Goal: Information Seeking & Learning: Learn about a topic

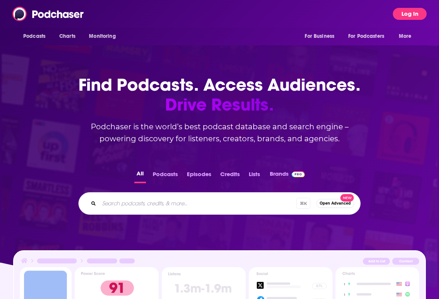
click at [398, 13] on button "Log In" at bounding box center [409, 14] width 34 height 12
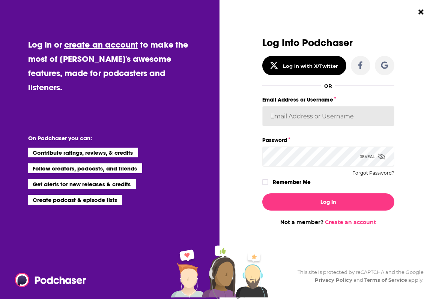
type input "tinajoell1"
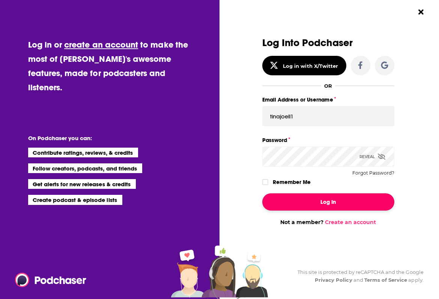
click at [290, 196] on button "Log In" at bounding box center [328, 201] width 132 height 17
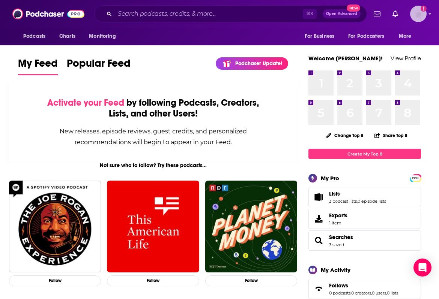
click at [418, 15] on img "Logged in as tinajoell1" at bounding box center [418, 14] width 16 height 16
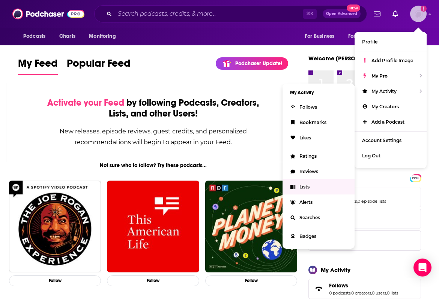
click at [302, 184] on span "Lists" at bounding box center [304, 187] width 10 height 6
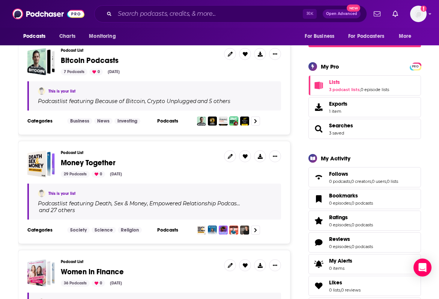
scroll to position [120, 0]
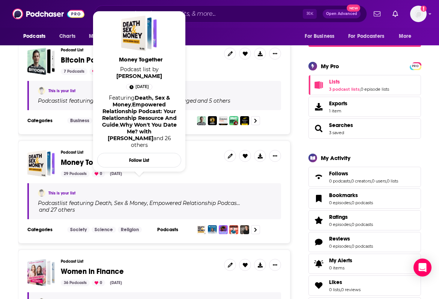
click at [97, 161] on span "Money Together" at bounding box center [88, 162] width 55 height 9
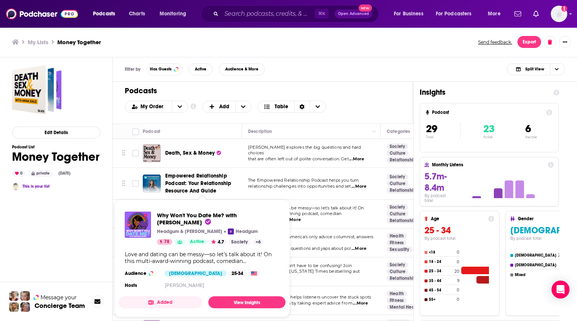
click at [100, 236] on div "Edit Details Podcast List Money Together 0 private May 14th, 2025 This is your …" at bounding box center [56, 223] width 88 height 317
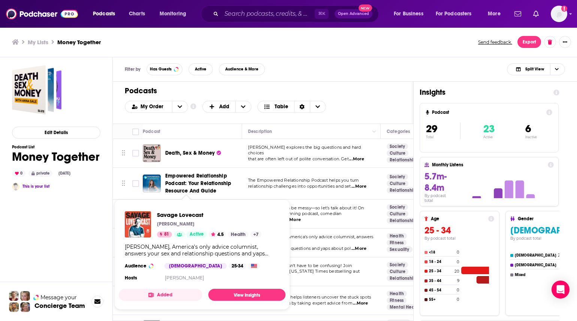
click at [88, 228] on div "Edit Details Podcast List Money Together 0 private May 14th, 2025 This is your …" at bounding box center [56, 223] width 88 height 317
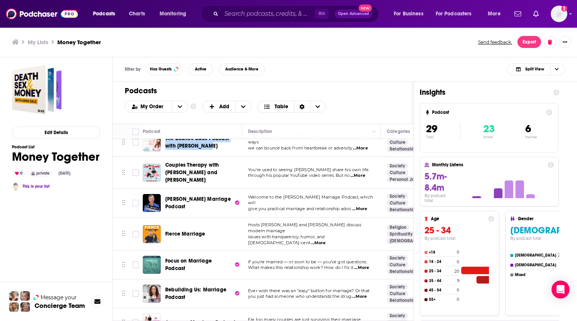
scroll to position [371, 0]
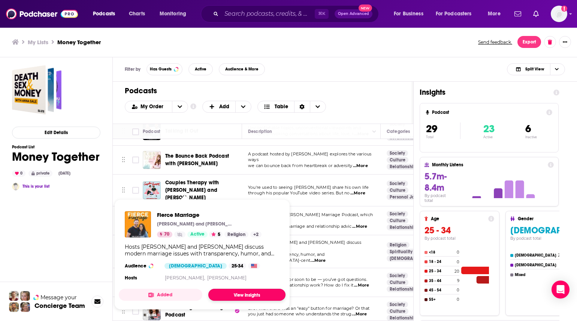
click at [244, 292] on link "View Insights" at bounding box center [246, 295] width 77 height 12
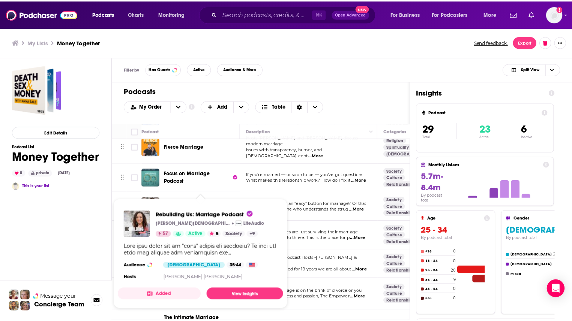
scroll to position [469, 0]
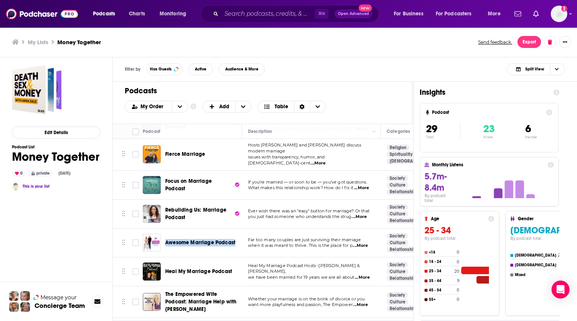
click at [198, 207] on span "Rebuilding Us: Marriage Podcast" at bounding box center [195, 214] width 61 height 14
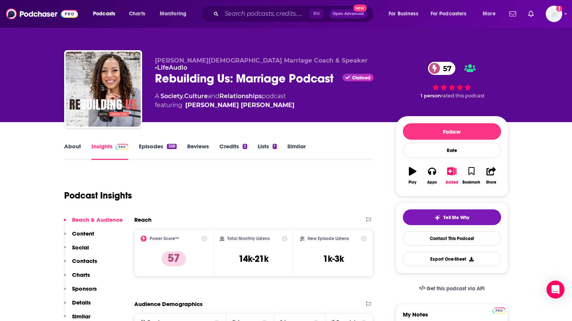
click at [73, 150] on link "About" at bounding box center [72, 151] width 17 height 17
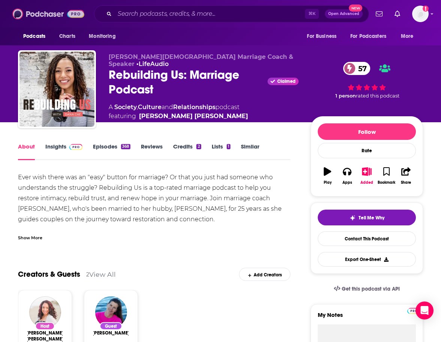
click at [40, 17] on img at bounding box center [48, 14] width 72 height 14
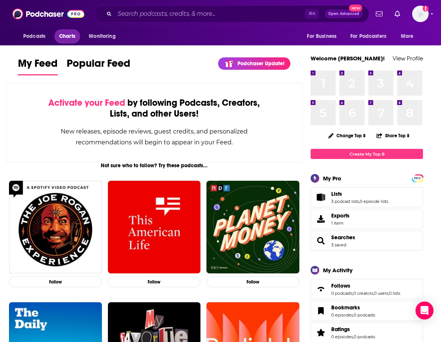
click at [70, 33] on span "Charts" at bounding box center [67, 36] width 16 height 10
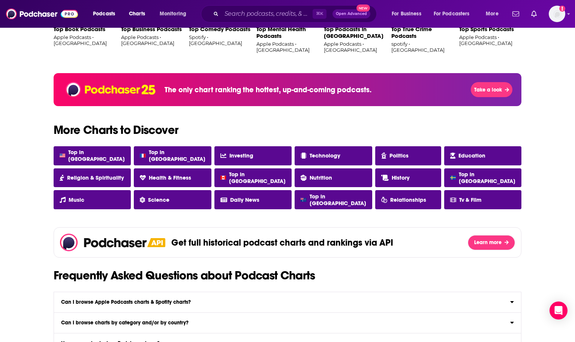
scroll to position [572, 0]
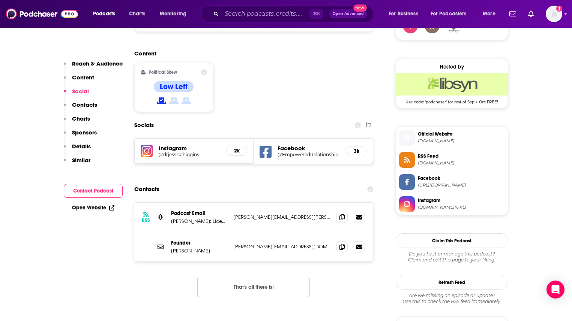
scroll to position [582, 0]
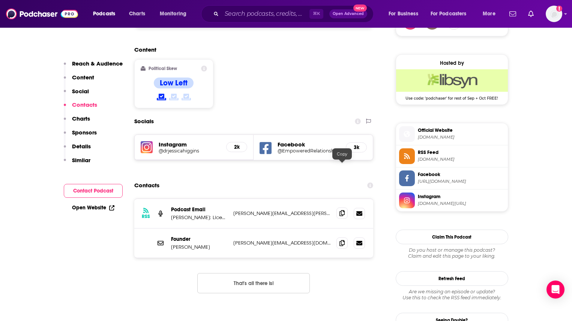
click at [341, 210] on icon at bounding box center [341, 213] width 5 height 6
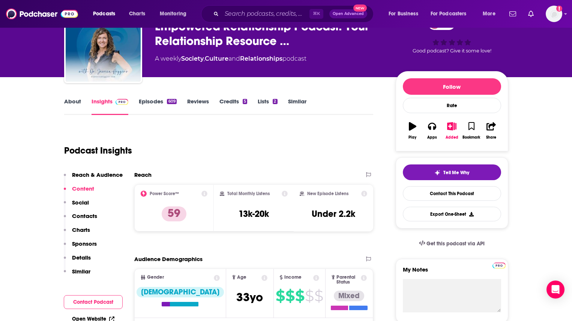
scroll to position [0, 0]
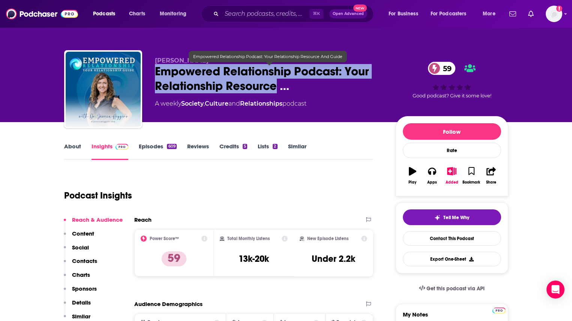
drag, startPoint x: 158, startPoint y: 70, endPoint x: 274, endPoint y: 88, distance: 116.8
click at [274, 88] on div "Dr. Jessica Higgins Empowered Relationship Podcast: Your Relationship Resource …" at bounding box center [286, 90] width 444 height 81
copy h2 "Empowered Relationship Podcast: Your Relationship Resource"
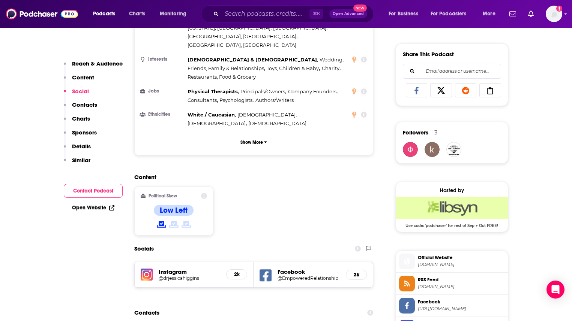
scroll to position [540, 0]
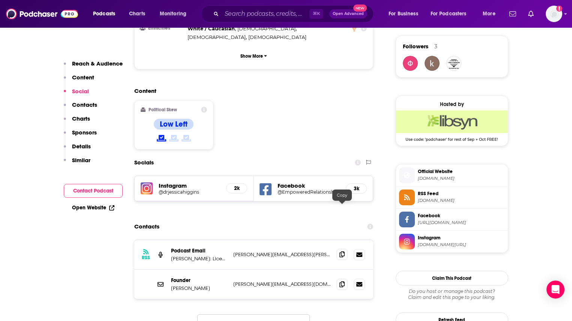
click at [339, 249] on span at bounding box center [341, 254] width 11 height 11
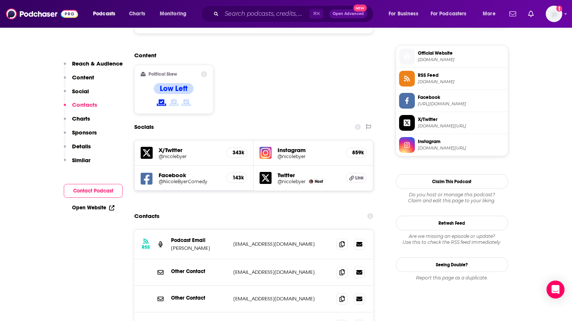
scroll to position [624, 0]
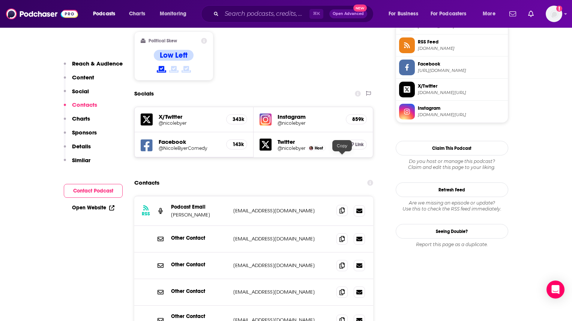
click at [340, 205] on span at bounding box center [341, 210] width 11 height 11
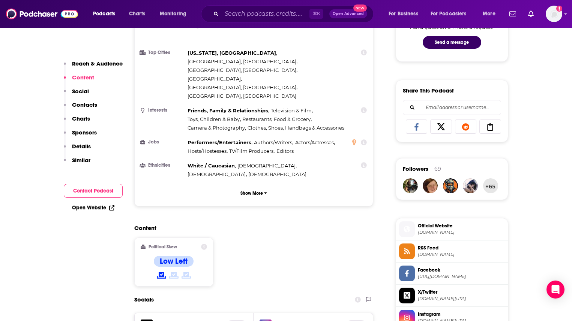
scroll to position [117, 0]
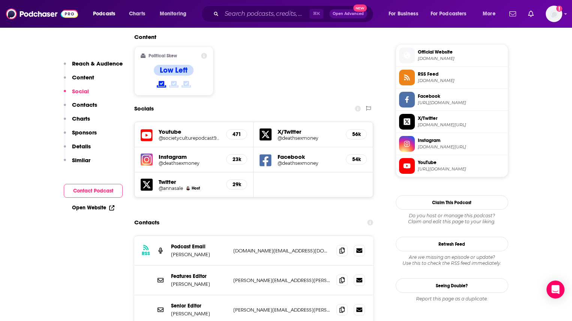
scroll to position [667, 0]
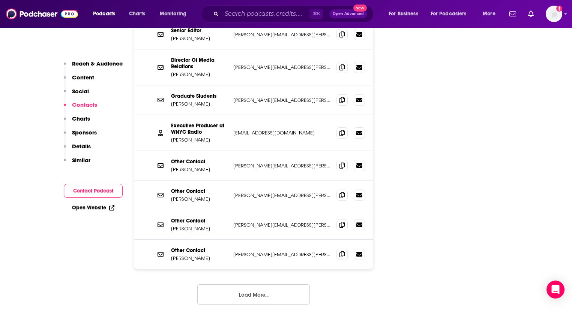
scroll to position [868, 0]
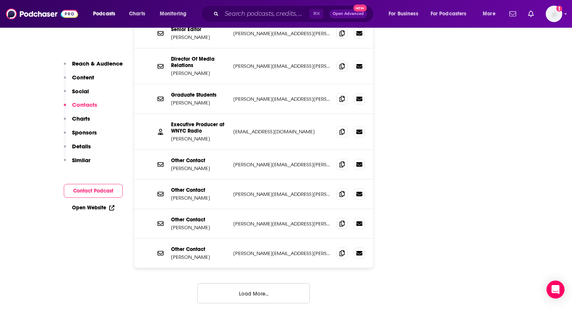
click at [265, 283] on button "Load More..." at bounding box center [253, 293] width 112 height 20
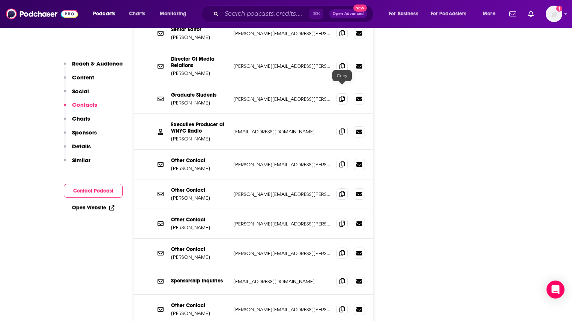
click at [339, 126] on span at bounding box center [341, 131] width 11 height 11
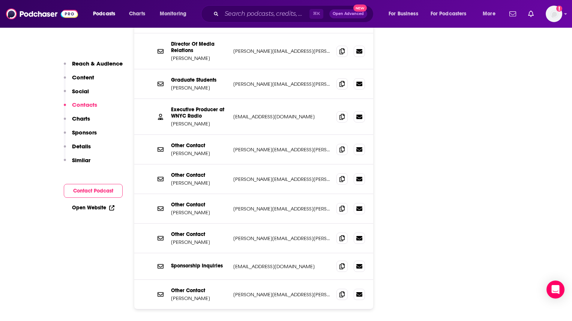
scroll to position [916, 0]
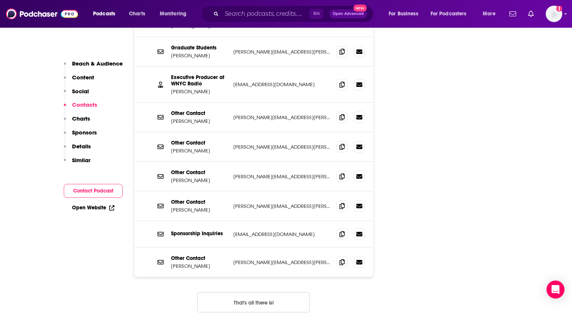
click at [250, 292] on button "That's all there is!" at bounding box center [253, 302] width 112 height 20
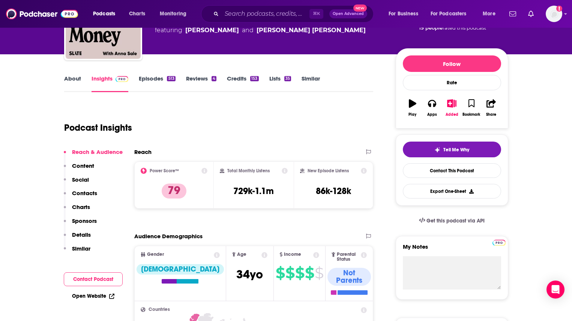
scroll to position [0, 0]
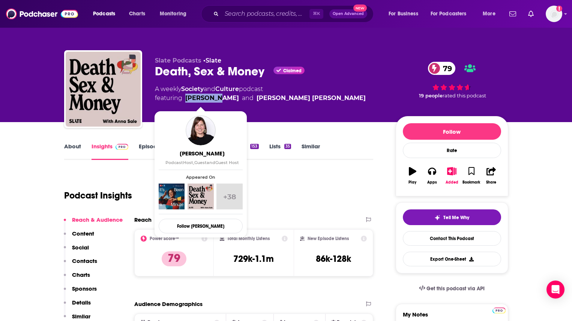
drag, startPoint x: 217, startPoint y: 97, endPoint x: 186, endPoint y: 101, distance: 31.3
click at [186, 101] on span "featuring Anna Sale and Liliana Maria Percy Ruíz" at bounding box center [260, 98] width 211 height 9
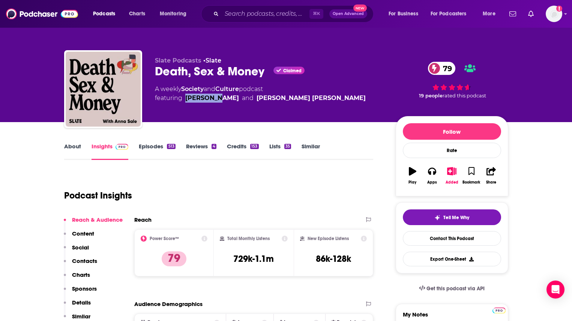
copy link "Anna Sale"
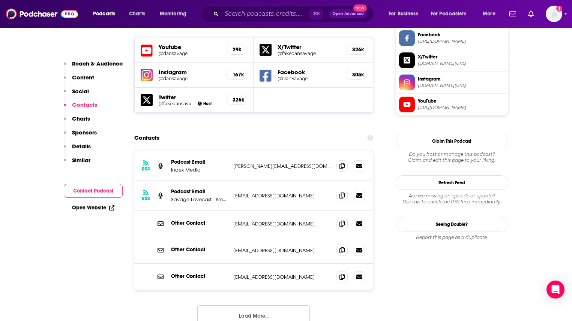
scroll to position [654, 0]
click at [273, 305] on button "Load More..." at bounding box center [253, 315] width 112 height 20
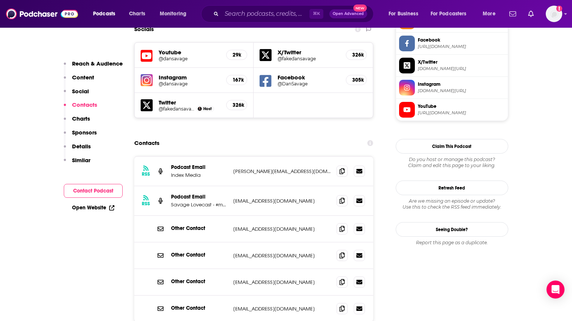
scroll to position [641, 0]
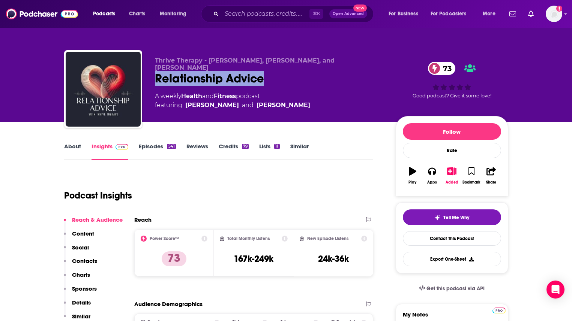
drag, startPoint x: 277, startPoint y: 71, endPoint x: 154, endPoint y: 70, distance: 123.3
click at [154, 70] on div "Thrive Therapy - [PERSON_NAME], [PERSON_NAME], and [PERSON_NAME] Relationship A…" at bounding box center [286, 90] width 444 height 81
copy h2 "Relationship Advice"
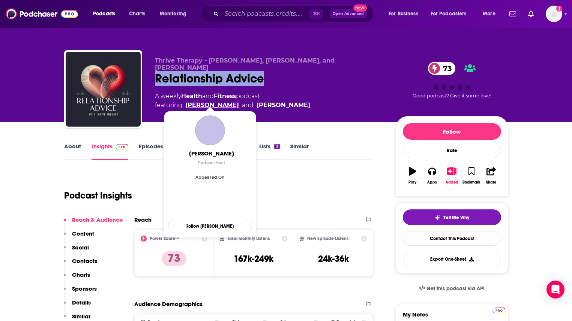
click at [235, 101] on link "Chase Kosterlitz" at bounding box center [212, 105] width 54 height 9
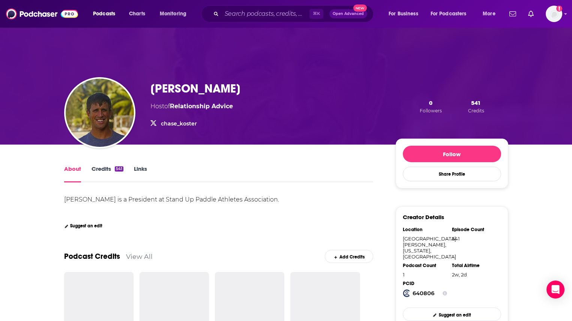
drag, startPoint x: 240, startPoint y: 89, endPoint x: 150, endPoint y: 88, distance: 90.0
click at [150, 88] on div "Chase Kosterlitz Host of Relationship Advice chase_koster chase_koster 0 Follow…" at bounding box center [329, 106] width 358 height 50
copy h1 "Chase Kosterlitz"
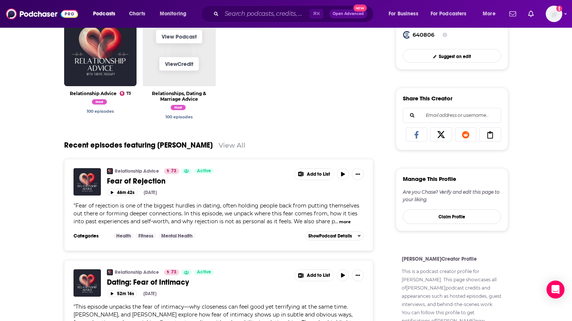
scroll to position [178, 0]
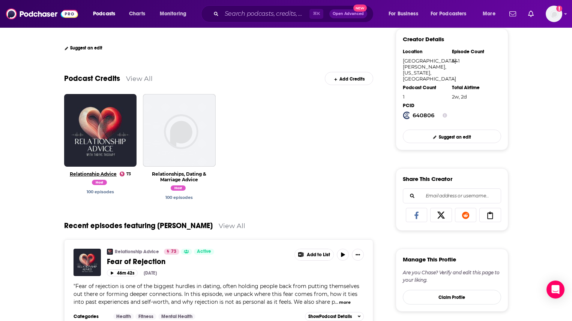
click at [96, 176] on link "Relationship Advice" at bounding box center [93, 174] width 47 height 6
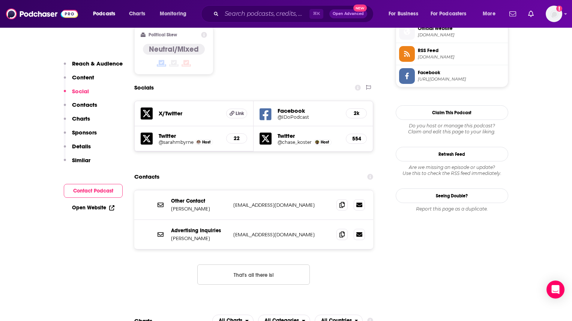
scroll to position [617, 0]
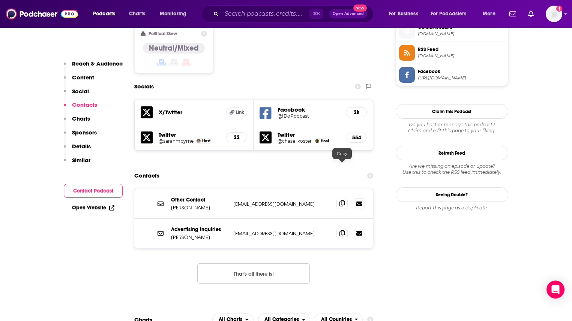
click at [338, 198] on span at bounding box center [341, 203] width 11 height 11
drag, startPoint x: 202, startPoint y: 171, endPoint x: 171, endPoint y: 172, distance: 30.7
click at [171, 205] on p "Colter Bloxom" at bounding box center [199, 208] width 56 height 6
copy p "Colter Bloxom"
click at [341, 201] on icon at bounding box center [341, 204] width 5 height 6
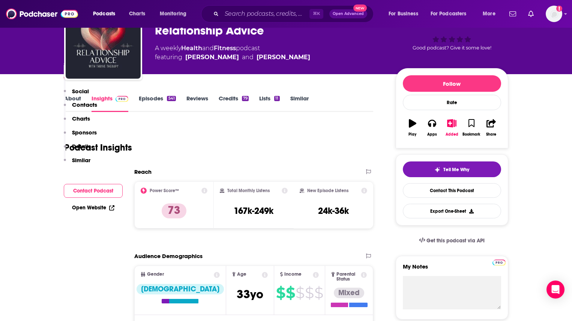
scroll to position [0, 0]
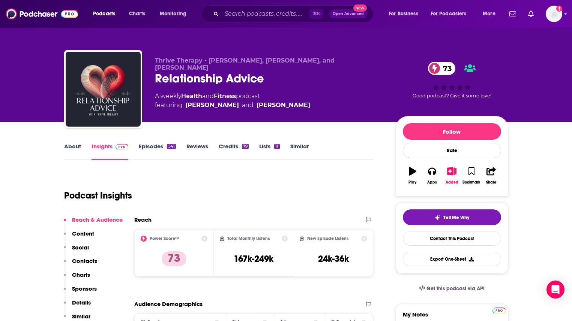
click at [71, 149] on link "About" at bounding box center [72, 151] width 17 height 17
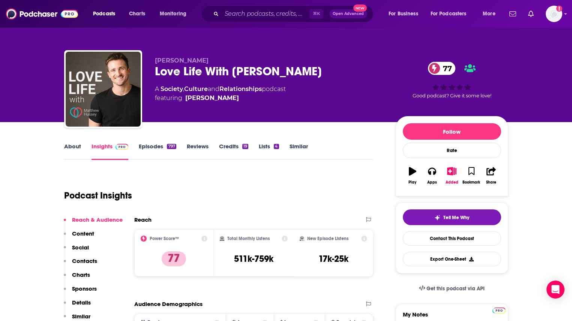
drag, startPoint x: 323, startPoint y: 75, endPoint x: 154, endPoint y: 76, distance: 168.7
click at [155, 76] on div "Love Life With [PERSON_NAME] 77" at bounding box center [269, 71] width 229 height 15
copy h2 "Love Life With [PERSON_NAME]"
click at [329, 72] on div "Love Life With [PERSON_NAME] 77" at bounding box center [269, 71] width 229 height 15
drag, startPoint x: 320, startPoint y: 74, endPoint x: 150, endPoint y: 75, distance: 169.8
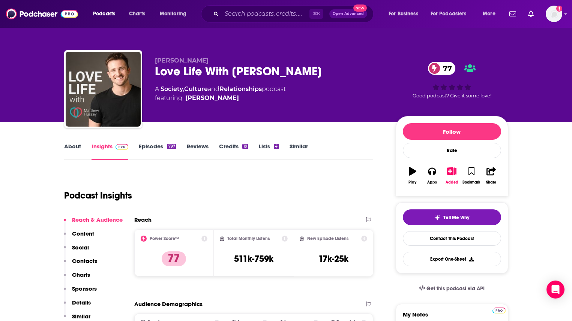
click at [150, 75] on div "[PERSON_NAME] Love Life With [PERSON_NAME] 77 A Society , Culture and Relations…" at bounding box center [286, 90] width 444 height 81
copy h2 "Love Life With [PERSON_NAME]"
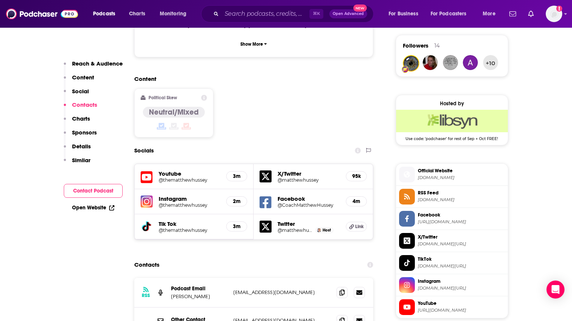
scroll to position [629, 0]
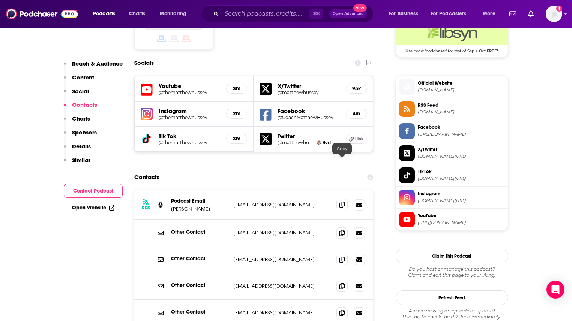
click at [342, 202] on icon at bounding box center [341, 205] width 5 height 6
click at [335, 190] on div "RSS Podcast Email Matthew Hussey podcast@matthewhussey.com podcast@matthewhusse…" at bounding box center [253, 205] width 239 height 30
click at [340, 202] on icon at bounding box center [341, 205] width 5 height 6
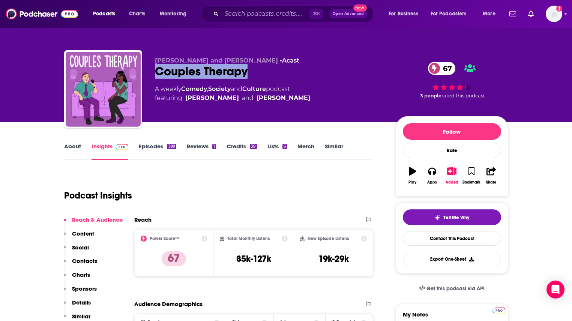
drag, startPoint x: 250, startPoint y: 70, endPoint x: 156, endPoint y: 75, distance: 94.2
click at [156, 75] on div "Couples Therapy 67" at bounding box center [269, 71] width 229 height 15
copy h2 "Couples Therapy"
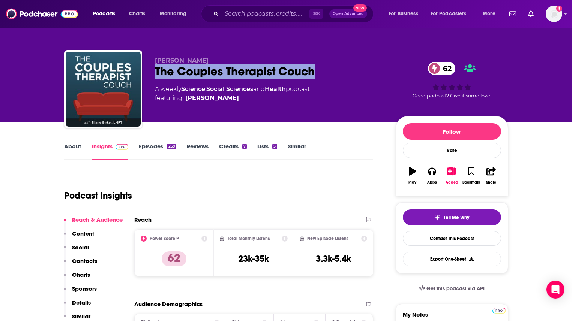
drag, startPoint x: 322, startPoint y: 72, endPoint x: 157, endPoint y: 76, distance: 164.6
click at [157, 76] on div "The Couples Therapist Couch 62" at bounding box center [269, 71] width 229 height 15
copy h2 "The Couples Therapist Couch"
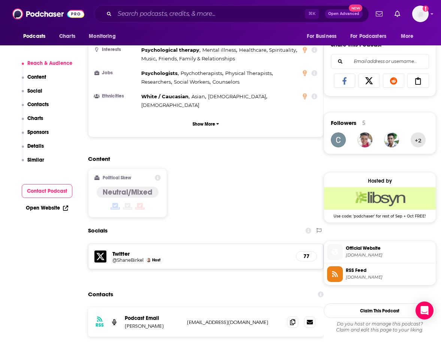
scroll to position [515, 0]
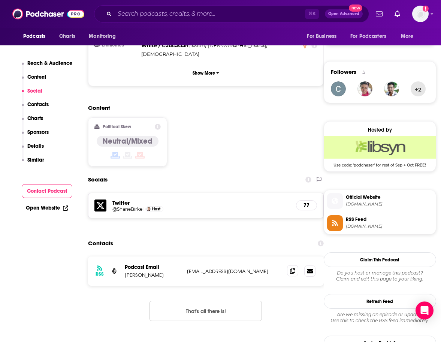
click at [289, 265] on span at bounding box center [292, 270] width 11 height 11
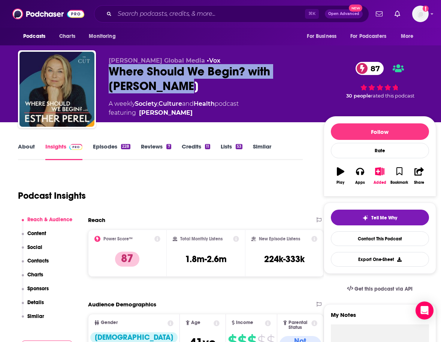
drag, startPoint x: 139, startPoint y: 88, endPoint x: 106, endPoint y: 74, distance: 35.3
click at [106, 74] on div "Esther Perel Global Media • Vox Where Should We Begin? with Esther Perel 87 A w…" at bounding box center [227, 90] width 418 height 81
copy h2 "Where Should We Begin? with Esther Perel"
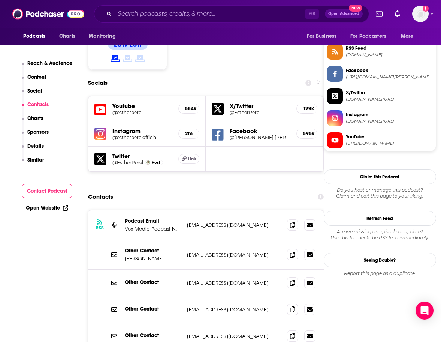
scroll to position [625, 0]
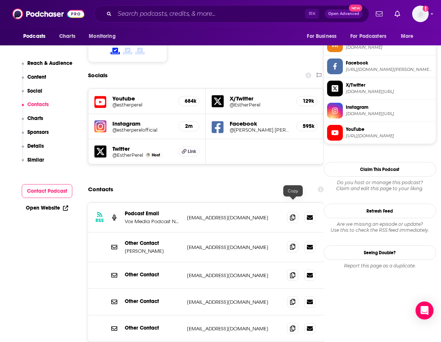
click at [289, 241] on span at bounding box center [292, 246] width 11 height 11
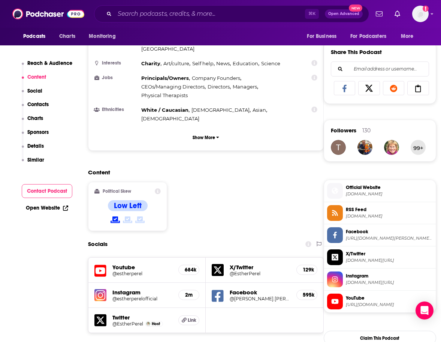
scroll to position [150, 0]
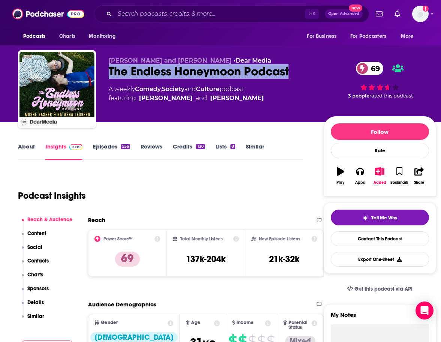
drag, startPoint x: 294, startPoint y: 70, endPoint x: 110, endPoint y: 70, distance: 183.7
click at [110, 70] on div "The Endless Honeymoon Podcast 69" at bounding box center [210, 71] width 203 height 15
copy h2 "The Endless Honeymoon Podcast"
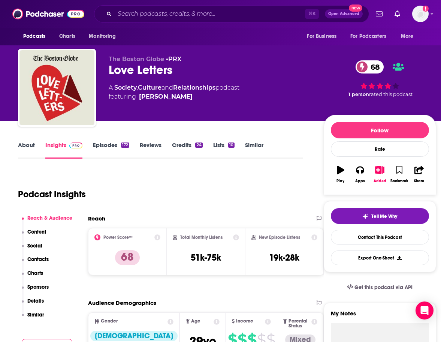
scroll to position [3, 0]
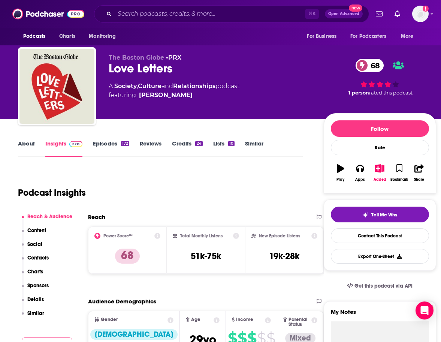
click at [27, 145] on link "About" at bounding box center [26, 148] width 17 height 17
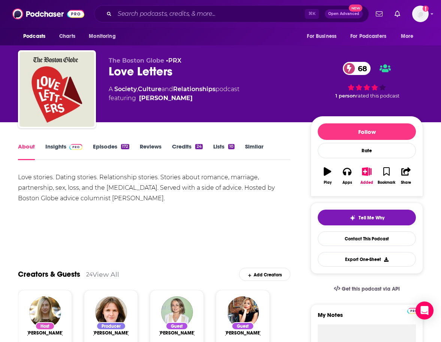
click at [54, 147] on link "Insights" at bounding box center [63, 151] width 37 height 17
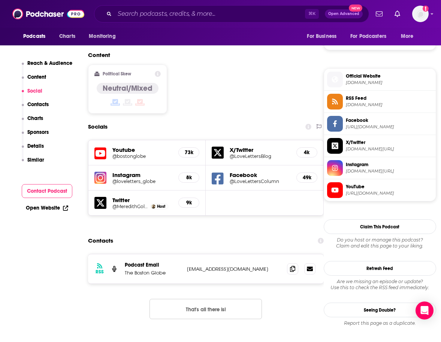
scroll to position [580, 0]
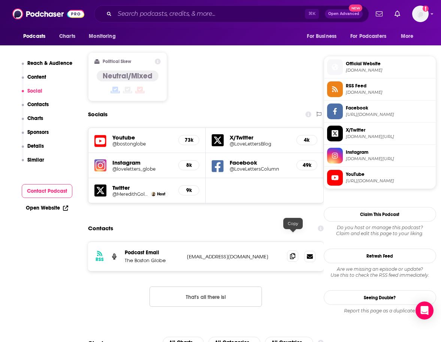
click at [290, 250] on span at bounding box center [292, 255] width 11 height 11
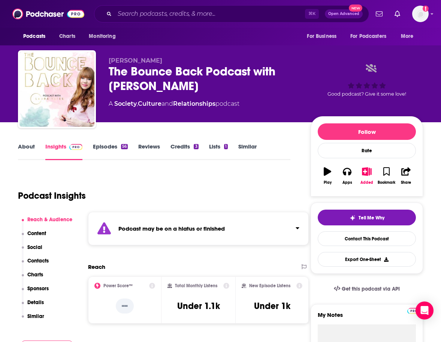
click at [108, 151] on link "Episodes 56" at bounding box center [110, 151] width 35 height 17
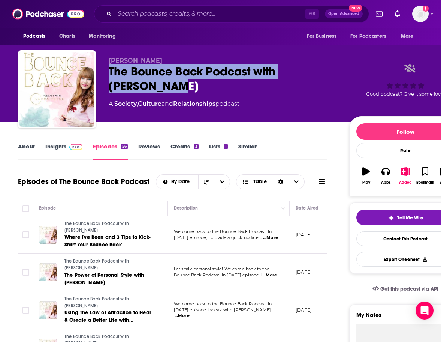
drag, startPoint x: 150, startPoint y: 88, endPoint x: 108, endPoint y: 74, distance: 44.8
click at [108, 74] on div "Laura Yates The Bounce Back Podcast with Laura Yates A Society , Culture and Re…" at bounding box center [240, 90] width 444 height 81
copy h2 "The Bounce Back Podcast with Laura Yates"
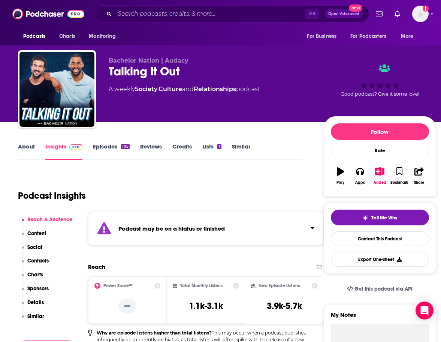
click at [99, 150] on link "Episodes 105" at bounding box center [111, 151] width 37 height 17
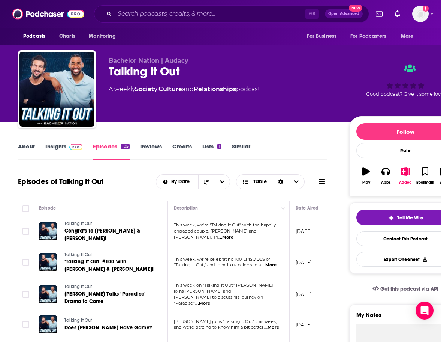
click at [62, 147] on link "Insights" at bounding box center [63, 151] width 37 height 17
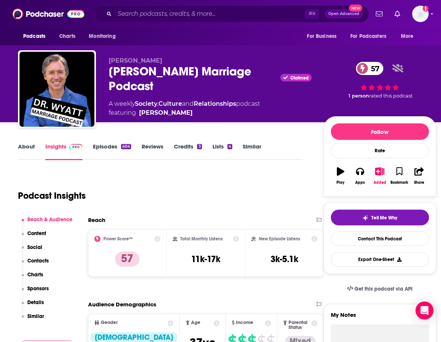
click at [107, 150] on link "Episodes 404" at bounding box center [112, 151] width 38 height 17
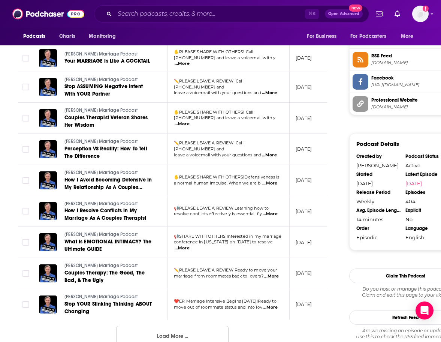
scroll to position [784, 0]
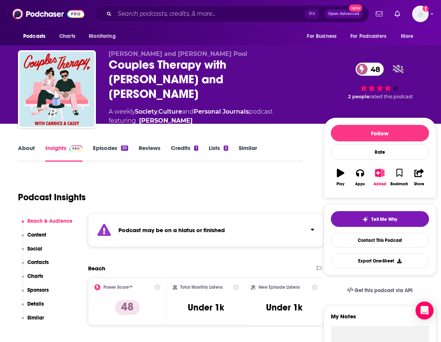
click at [95, 147] on link "Episodes 20" at bounding box center [110, 152] width 35 height 17
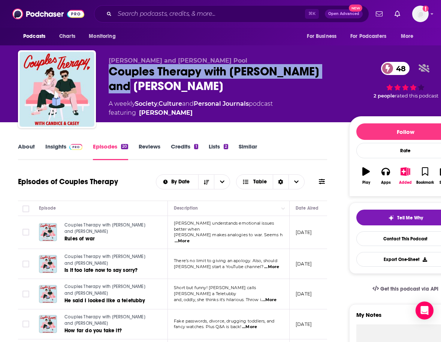
drag, startPoint x: 144, startPoint y: 88, endPoint x: 112, endPoint y: 76, distance: 34.7
click at [112, 76] on div "Couples Therapy with Candice and Casey 48" at bounding box center [223, 78] width 229 height 29
copy h2 "Couples Therapy with Candice and Casey"
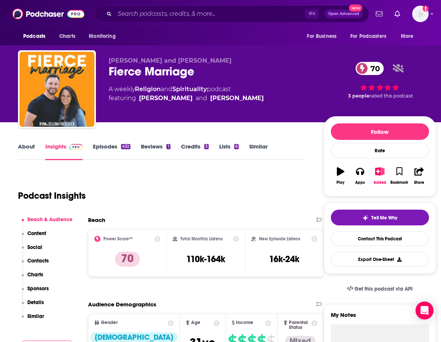
click at [19, 147] on link "About" at bounding box center [26, 151] width 17 height 17
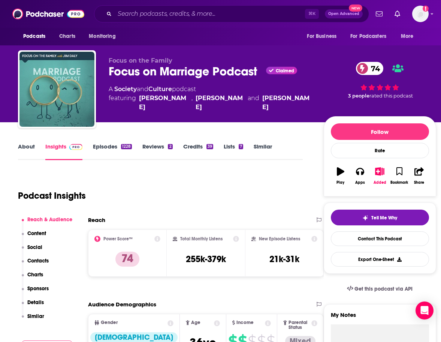
click at [32, 146] on link "About" at bounding box center [26, 151] width 17 height 17
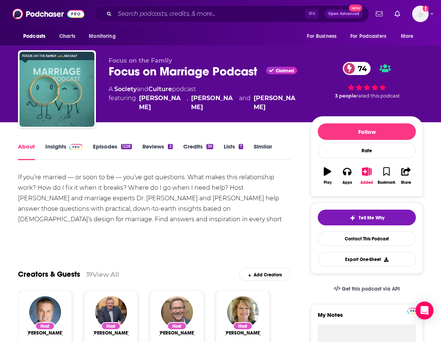
click at [56, 143] on link "Insights" at bounding box center [63, 151] width 37 height 17
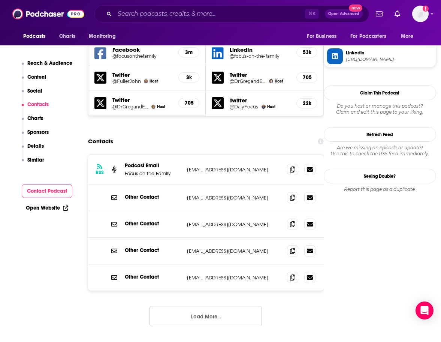
scroll to position [703, 0]
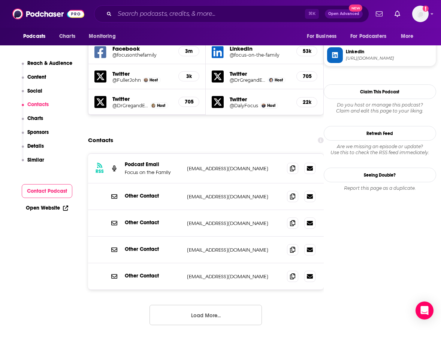
click at [211, 305] on button "Load More..." at bounding box center [206, 315] width 112 height 20
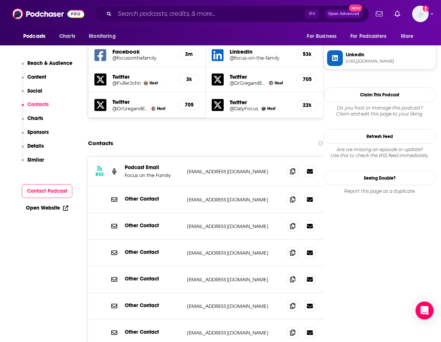
scroll to position [558, 0]
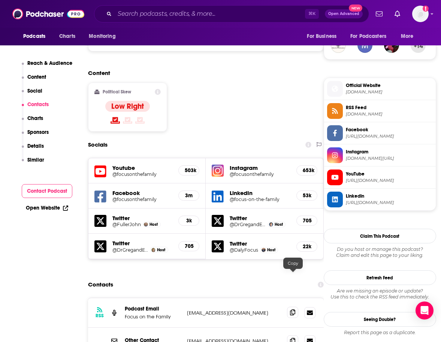
click at [287, 307] on span at bounding box center [292, 312] width 11 height 11
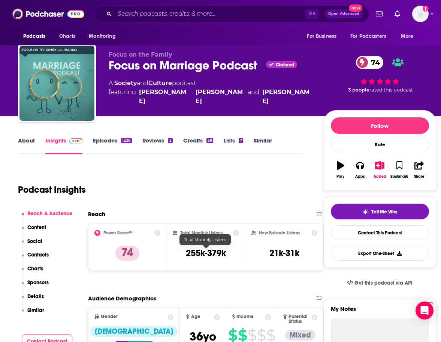
scroll to position [0, 0]
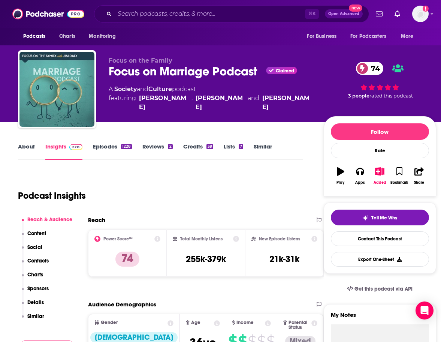
click at [30, 147] on link "About" at bounding box center [26, 151] width 17 height 17
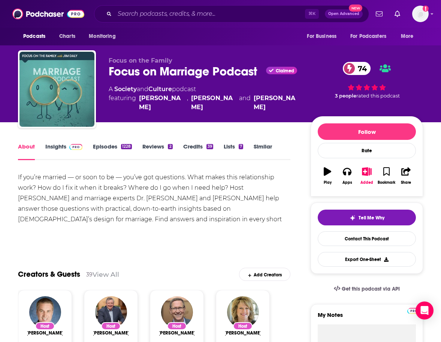
click at [61, 146] on link "Insights" at bounding box center [63, 151] width 37 height 17
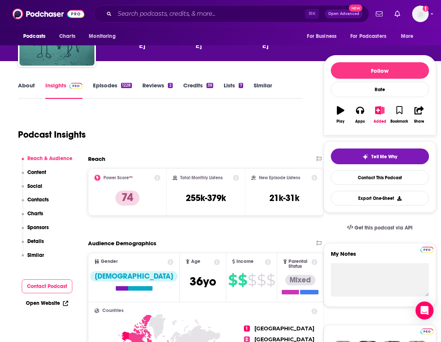
scroll to position [60, 0]
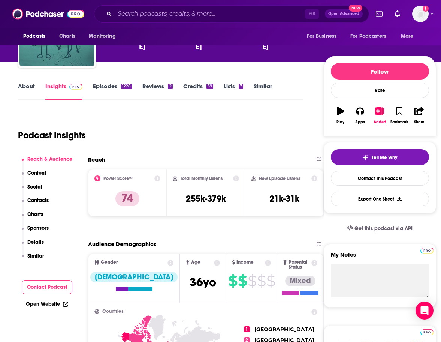
click at [29, 86] on link "About" at bounding box center [26, 90] width 17 height 17
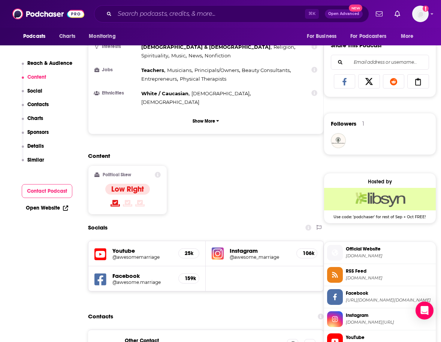
scroll to position [505, 0]
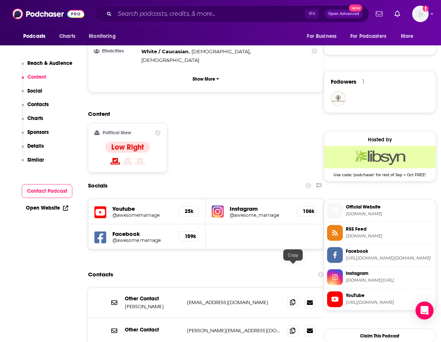
click at [292, 299] on icon at bounding box center [292, 302] width 5 height 6
click at [294, 321] on span at bounding box center [292, 330] width 11 height 11
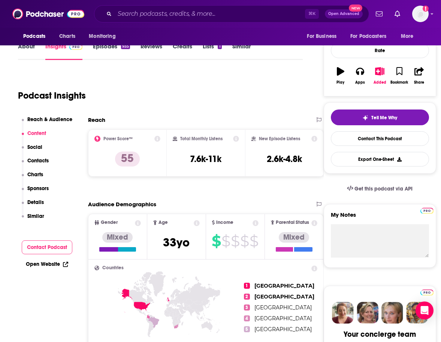
scroll to position [0, 0]
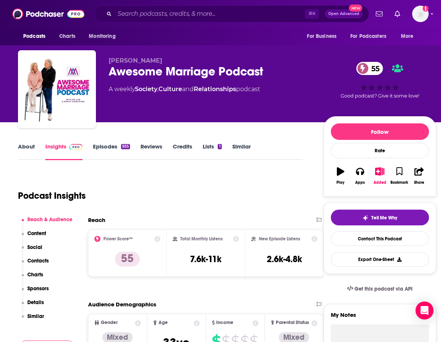
click at [28, 146] on link "About" at bounding box center [26, 151] width 17 height 17
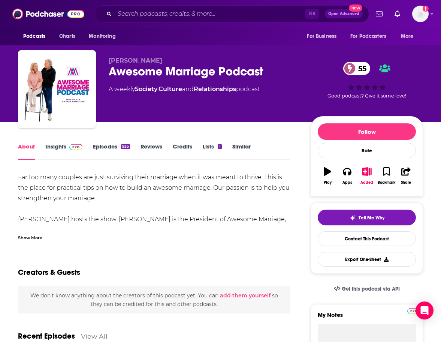
click at [39, 234] on div "Show More" at bounding box center [30, 237] width 24 height 7
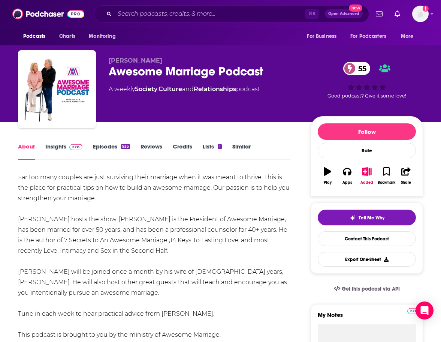
click at [64, 147] on link "Insights" at bounding box center [63, 151] width 37 height 17
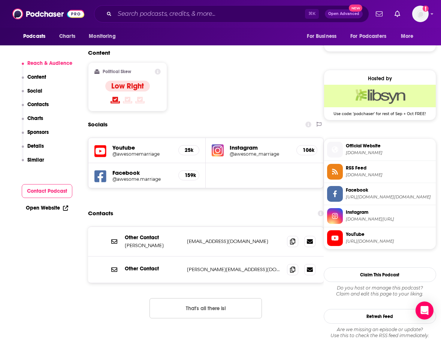
scroll to position [567, 0]
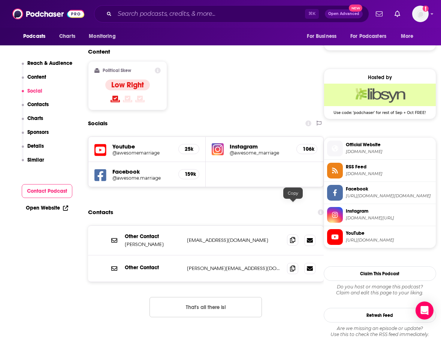
click at [290, 237] on icon at bounding box center [292, 240] width 5 height 6
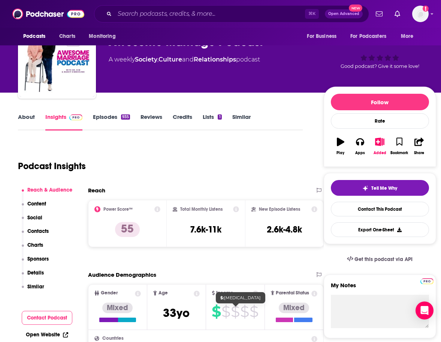
scroll to position [0, 0]
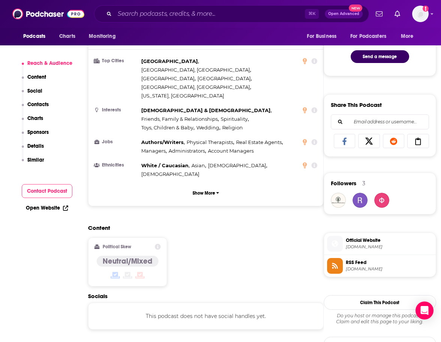
scroll to position [524, 0]
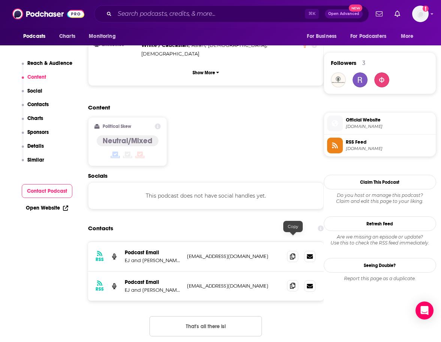
click at [293, 283] on icon at bounding box center [292, 286] width 5 height 6
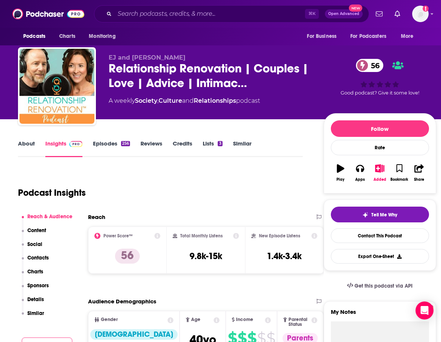
scroll to position [0, 0]
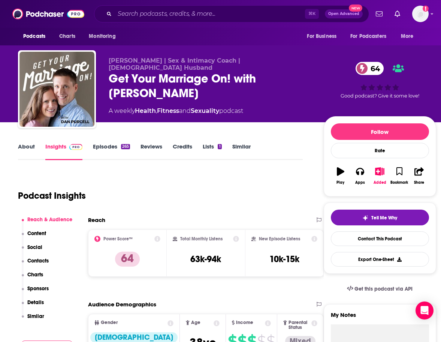
click at [32, 148] on link "About" at bounding box center [26, 151] width 17 height 17
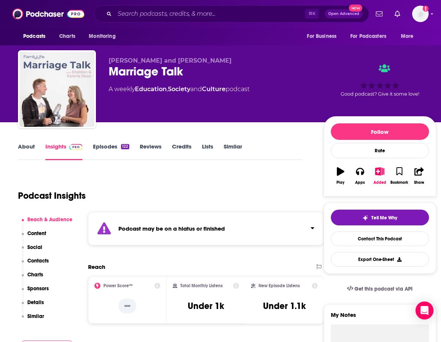
click at [97, 148] on link "Episodes 122" at bounding box center [111, 151] width 36 height 17
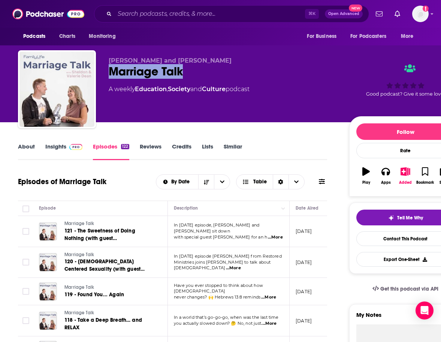
drag, startPoint x: 159, startPoint y: 69, endPoint x: 108, endPoint y: 69, distance: 51.3
click at [108, 69] on div "Sheldon and Valerie Dean Marriage Talk A weekly Education , Society and Culture…" at bounding box center [240, 90] width 444 height 81
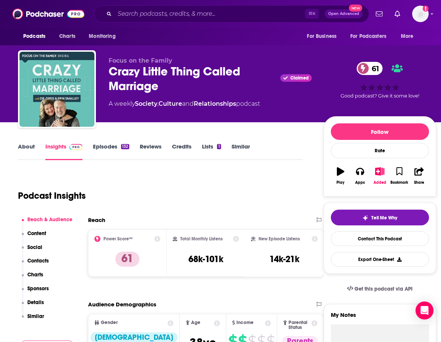
click at [31, 145] on link "About" at bounding box center [26, 151] width 17 height 17
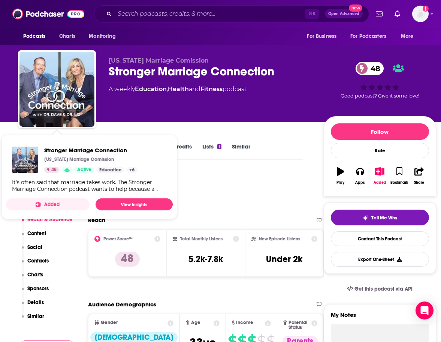
click at [33, 140] on span "Stronger Marriage Connection [US_STATE] Marriage Comission 48 Active Education …" at bounding box center [89, 177] width 167 height 85
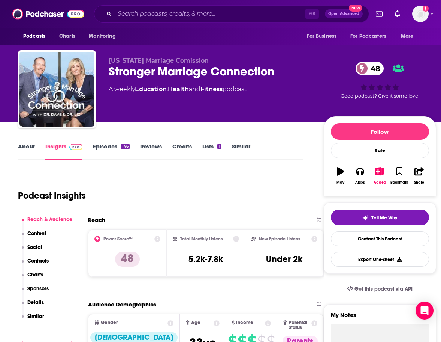
click at [20, 144] on link "About" at bounding box center [26, 151] width 17 height 17
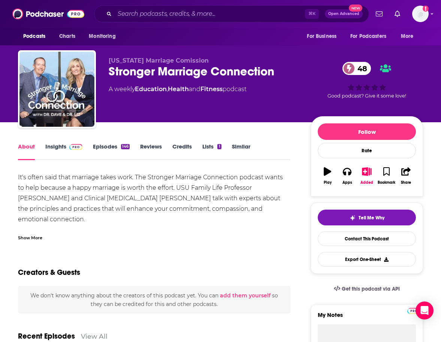
click at [66, 145] on span at bounding box center [74, 146] width 16 height 7
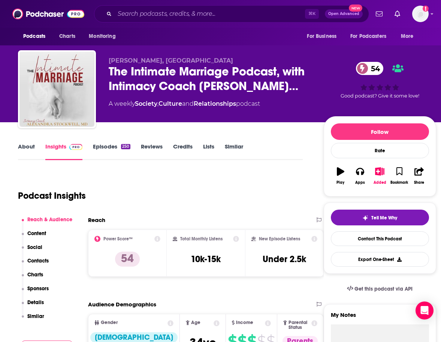
click at [29, 142] on div "About Insights Episodes 250 Reviews Credits Lists Similar" at bounding box center [160, 151] width 285 height 18
click at [32, 147] on link "About" at bounding box center [26, 151] width 17 height 17
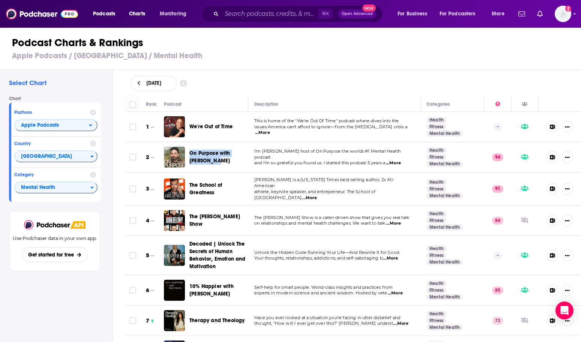
click at [106, 179] on div "Chart Platform Apple Podcasts Country United States Category Mental Health" at bounding box center [57, 149] width 97 height 106
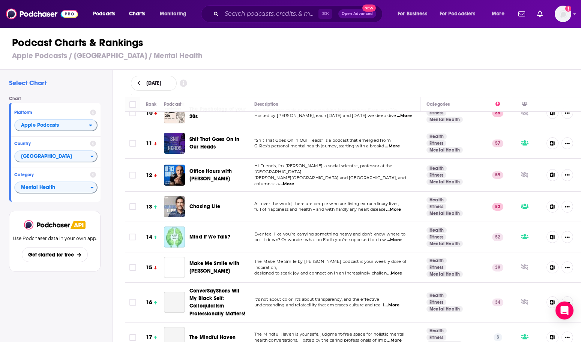
scroll to position [299, 0]
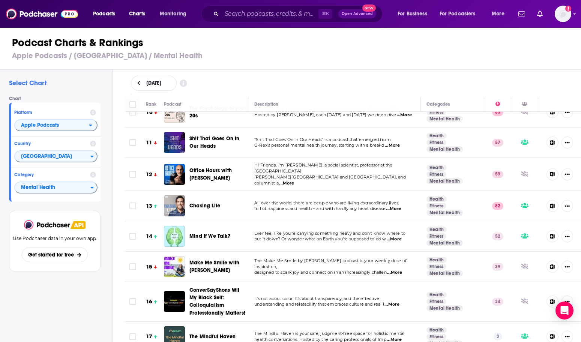
click at [397, 142] on span "...More" at bounding box center [392, 145] width 15 height 6
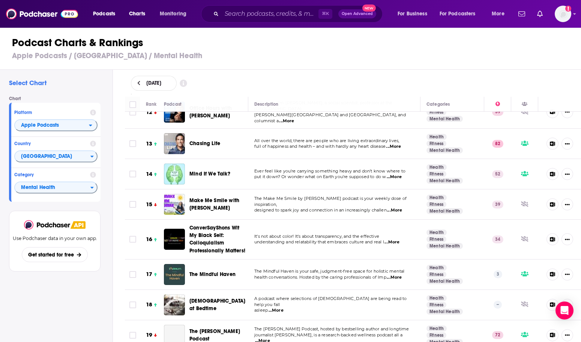
scroll to position [387, 0]
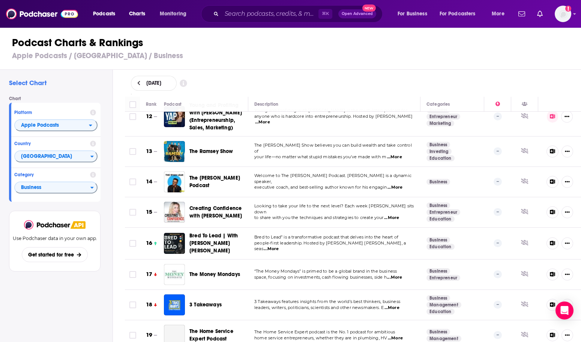
scroll to position [425, 0]
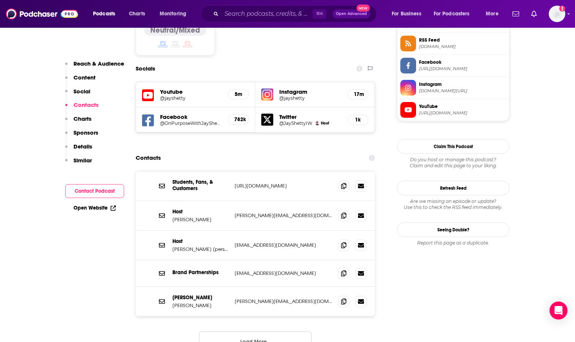
scroll to position [626, 0]
click at [260, 331] on button "Load More..." at bounding box center [255, 341] width 112 height 20
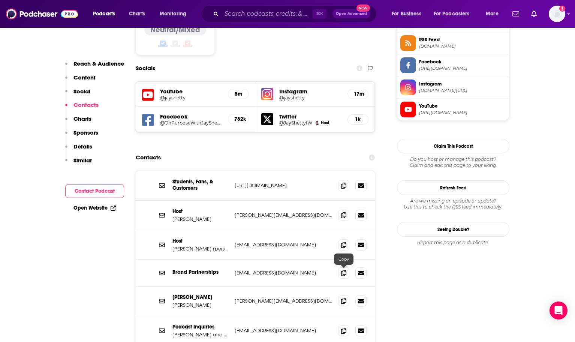
click at [340, 295] on span at bounding box center [343, 300] width 11 height 11
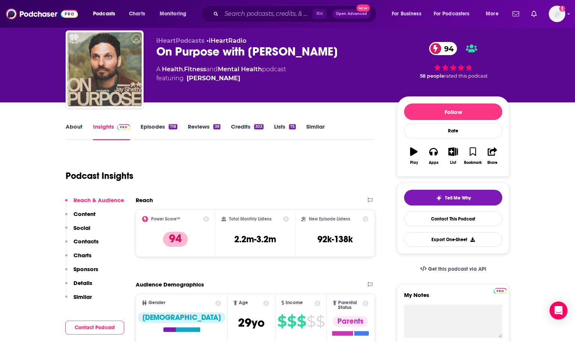
scroll to position [0, 0]
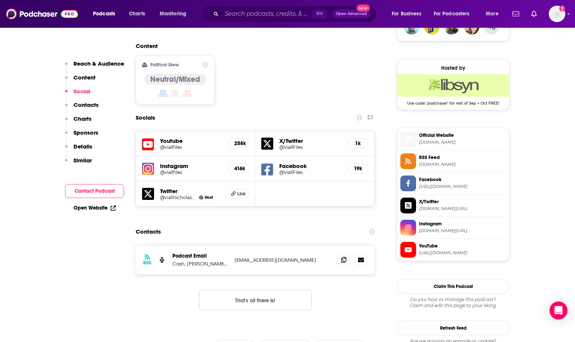
scroll to position [588, 0]
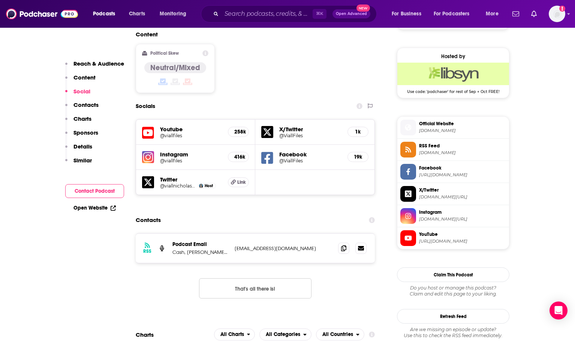
click at [286, 278] on button "That's all there is!" at bounding box center [255, 288] width 112 height 20
click at [213, 249] on p "Cash, Maverick, Kate, Harper, Kenzie" at bounding box center [200, 252] width 56 height 6
click at [215, 249] on p "Cash, Maverick, Kate, Harper, Kenzie" at bounding box center [200, 252] width 56 height 6
click at [217, 249] on p "Cash, Maverick, Kate, Harper, Kenzie" at bounding box center [200, 252] width 56 height 6
click at [202, 249] on p "Cash, Maverick, Kate, Harper, Kenzie" at bounding box center [200, 252] width 56 height 6
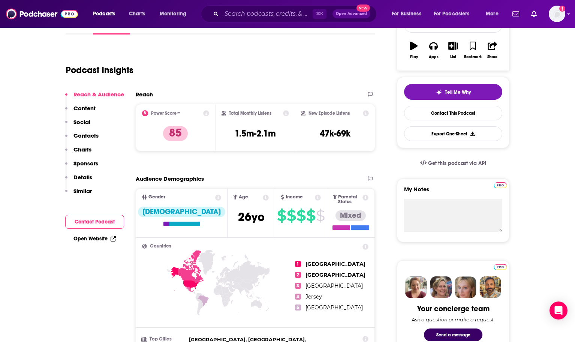
scroll to position [0, 0]
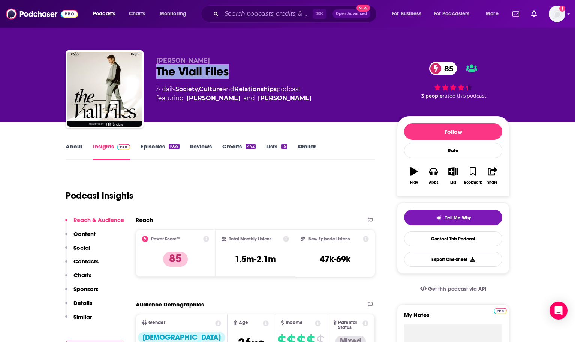
drag, startPoint x: 229, startPoint y: 73, endPoint x: 159, endPoint y: 77, distance: 70.6
click at [159, 77] on div "The Viall Files 85" at bounding box center [270, 71] width 229 height 15
copy h2 "The Viall Files"
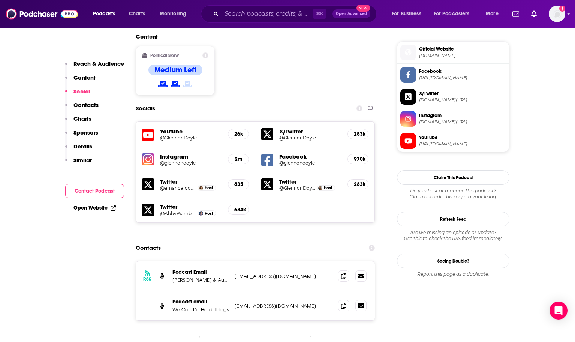
scroll to position [595, 0]
click at [340, 270] on span at bounding box center [343, 275] width 11 height 11
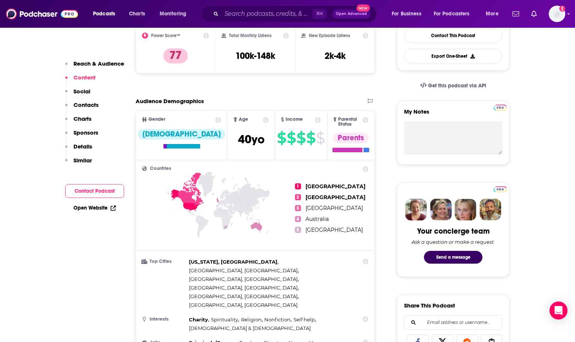
scroll to position [0, 0]
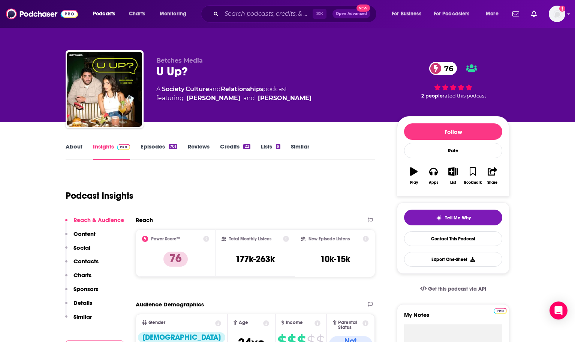
click at [67, 148] on link "About" at bounding box center [74, 151] width 17 height 17
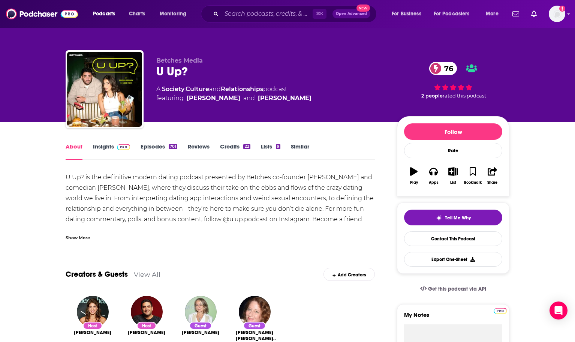
click at [97, 147] on link "Insights" at bounding box center [111, 151] width 37 height 17
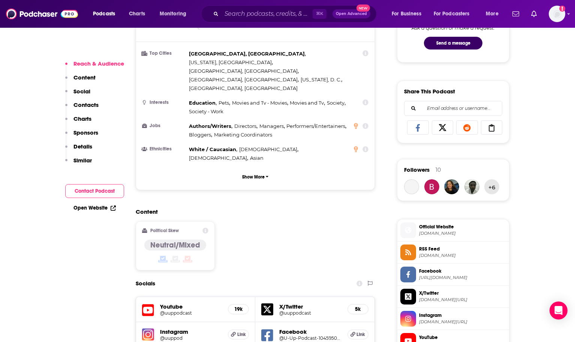
scroll to position [600, 0]
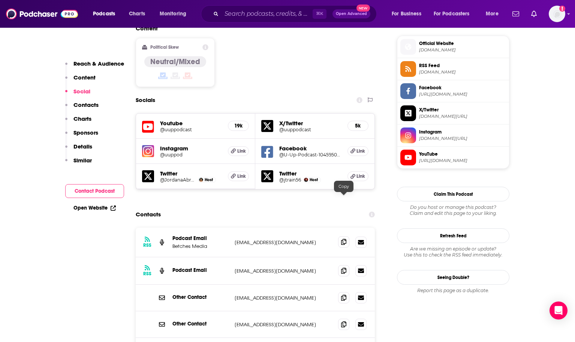
click at [343, 239] on icon at bounding box center [343, 242] width 5 height 6
click at [339, 265] on span at bounding box center [343, 270] width 11 height 11
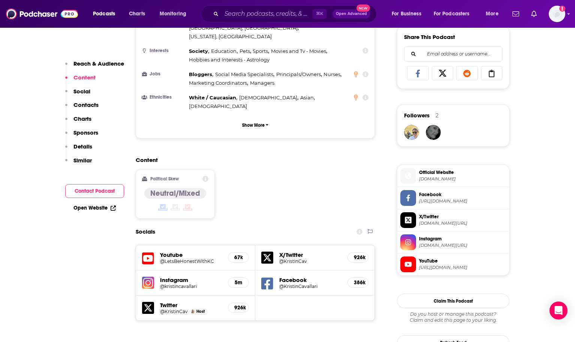
scroll to position [665, 0]
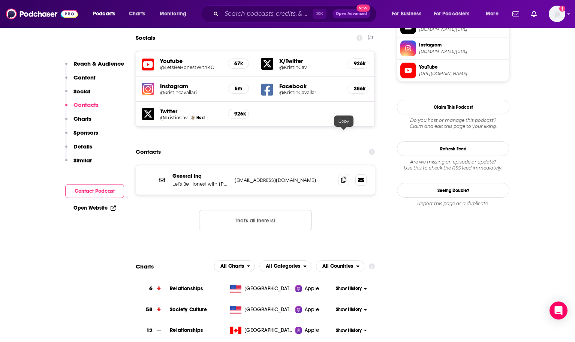
click at [343, 177] on icon at bounding box center [343, 180] width 5 height 6
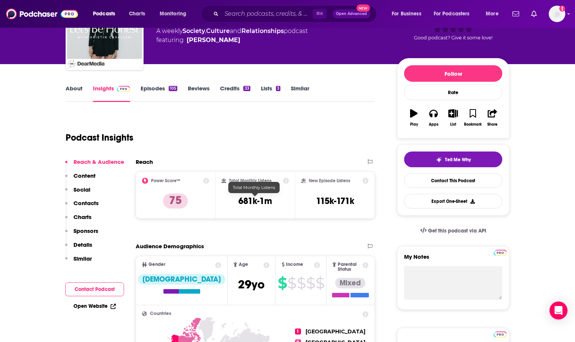
scroll to position [0, 0]
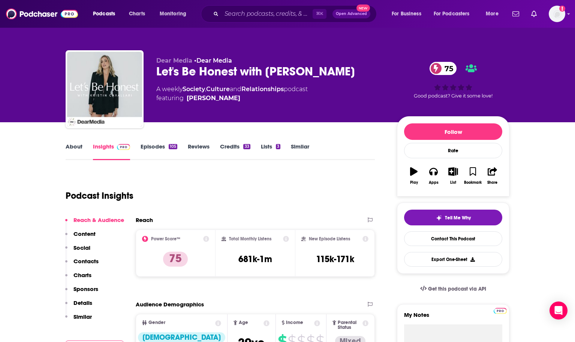
drag, startPoint x: 352, startPoint y: 71, endPoint x: 156, endPoint y: 73, distance: 196.8
click at [156, 73] on div "Dear Media • Dear Media Let's Be Honest with [PERSON_NAME] 75 A weekly Society …" at bounding box center [288, 90] width 444 height 81
copy h2 "Let's Be Honest with [PERSON_NAME]"
click at [318, 58] on p "Dear Media • Dear Media" at bounding box center [270, 60] width 229 height 7
drag, startPoint x: 361, startPoint y: 72, endPoint x: 157, endPoint y: 71, distance: 203.9
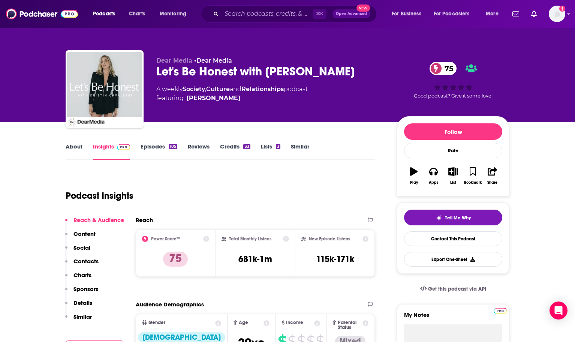
click at [157, 71] on div "Let's Be Honest with [PERSON_NAME] 75" at bounding box center [270, 71] width 229 height 15
copy h2 "Let's Be Honest with [PERSON_NAME]"
click at [68, 144] on link "About" at bounding box center [74, 151] width 17 height 17
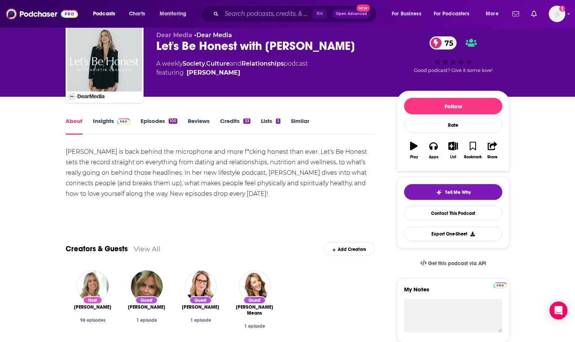
scroll to position [111, 0]
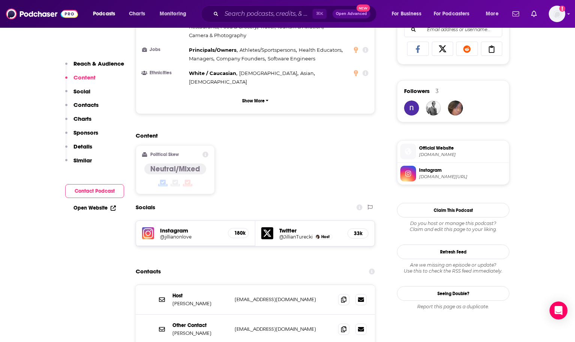
scroll to position [504, 0]
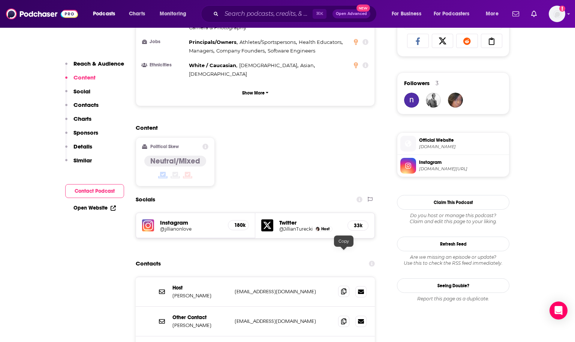
click at [342, 288] on icon at bounding box center [343, 291] width 5 height 6
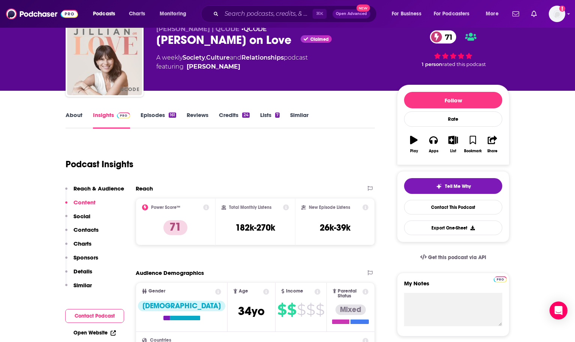
scroll to position [0, 0]
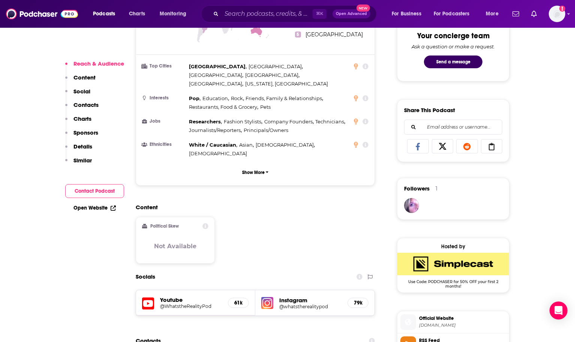
scroll to position [486, 0]
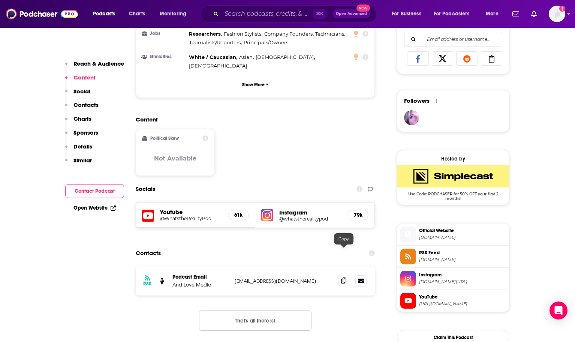
click at [342, 275] on span at bounding box center [343, 280] width 11 height 11
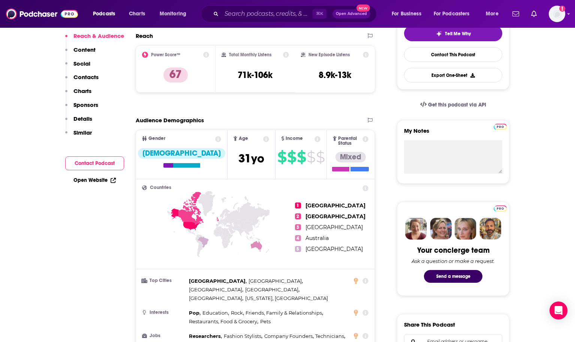
scroll to position [0, 0]
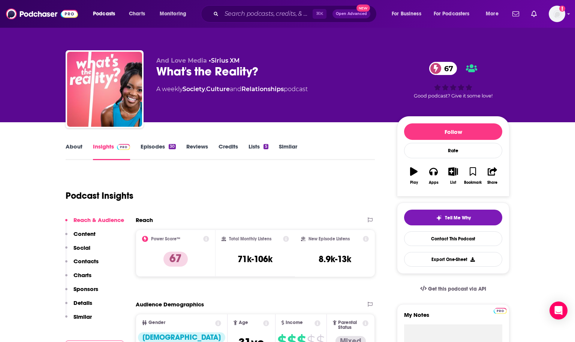
click at [72, 144] on link "About" at bounding box center [74, 151] width 17 height 17
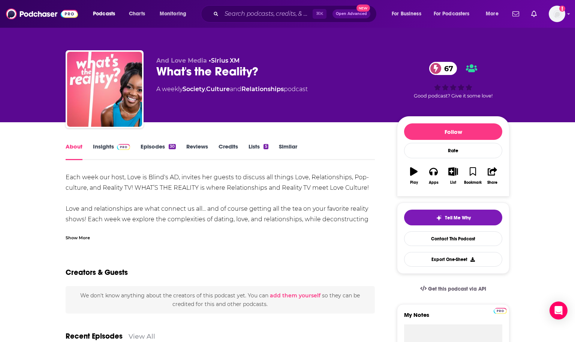
click at [89, 235] on div "Show More" at bounding box center [78, 237] width 24 height 7
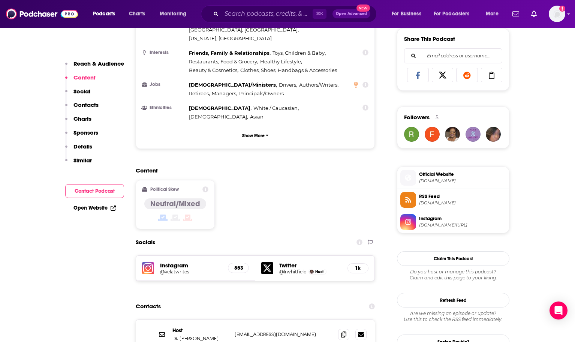
scroll to position [470, 0]
click at [341, 328] on span at bounding box center [343, 333] width 11 height 11
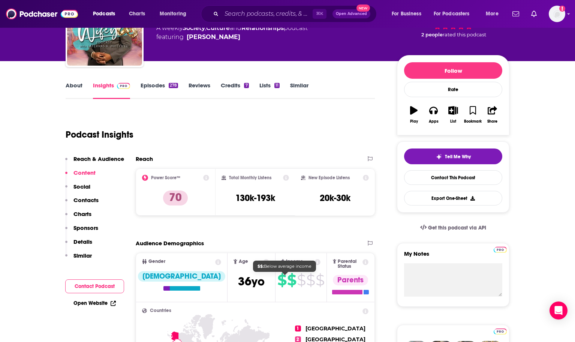
scroll to position [0, 0]
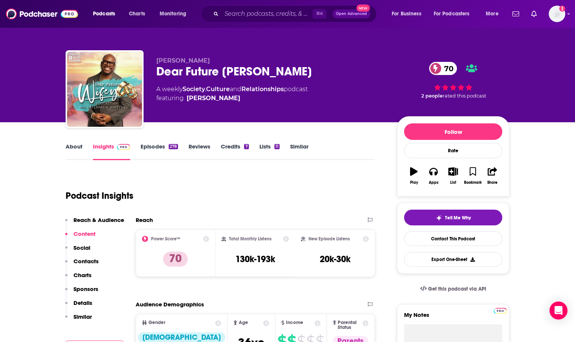
click at [76, 153] on link "About" at bounding box center [74, 151] width 17 height 17
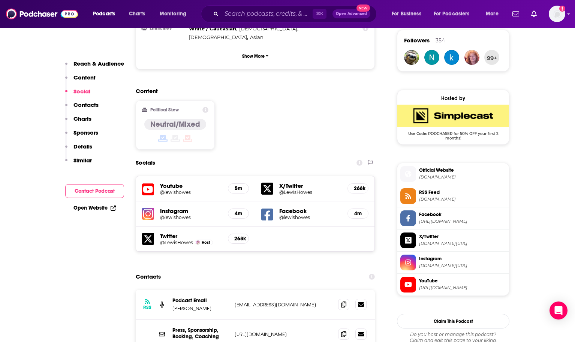
scroll to position [646, 0]
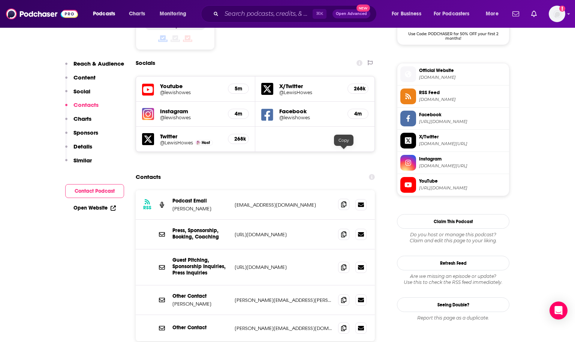
click at [342, 201] on icon at bounding box center [343, 204] width 5 height 6
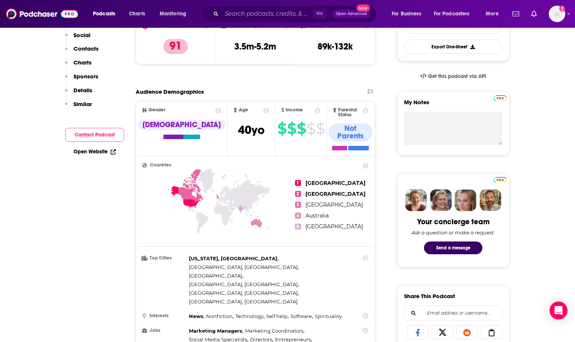
scroll to position [0, 0]
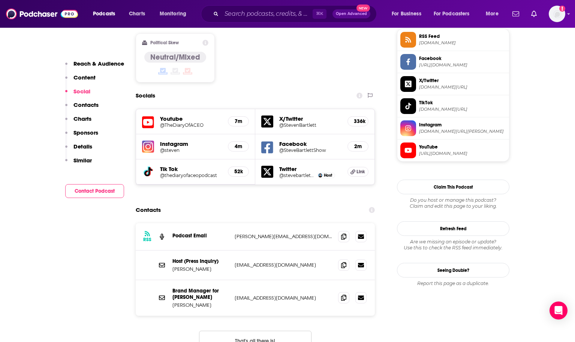
scroll to position [615, 0]
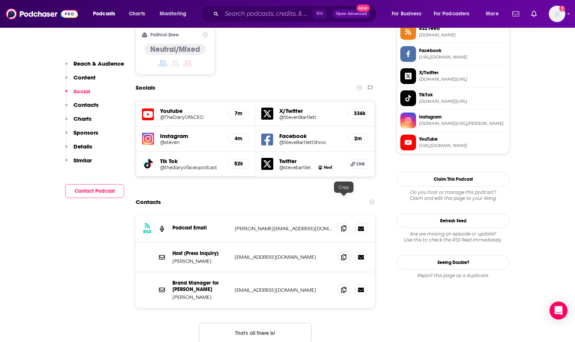
click at [339, 223] on span at bounding box center [343, 228] width 11 height 11
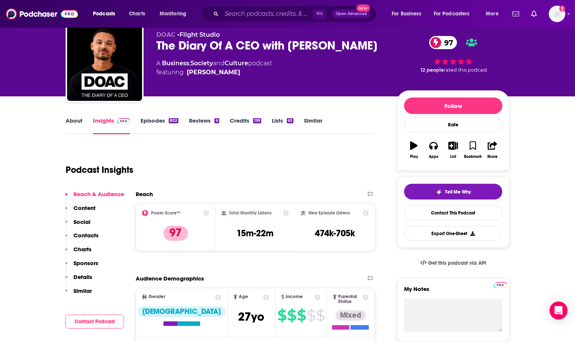
scroll to position [0, 0]
